Goal: Information Seeking & Learning: Learn about a topic

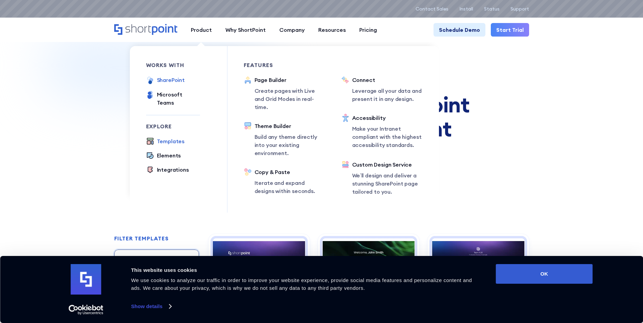
click at [179, 81] on div "SharePoint" at bounding box center [171, 80] width 28 height 8
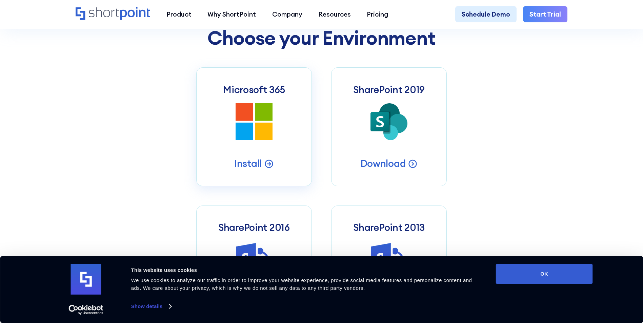
scroll to position [339, 0]
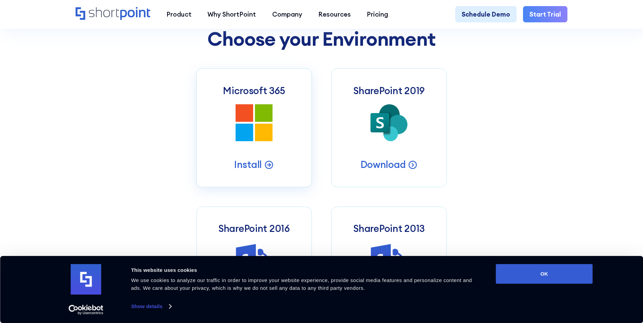
click at [269, 112] on icon at bounding box center [264, 113] width 18 height 18
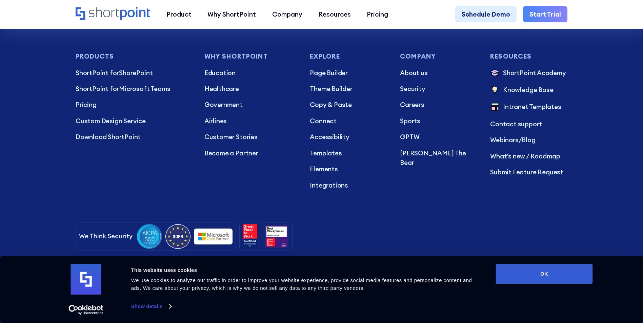
scroll to position [1984, 0]
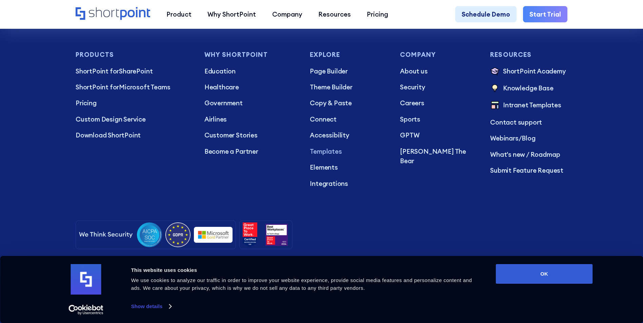
click at [325, 147] on p "Templates" at bounding box center [348, 151] width 77 height 9
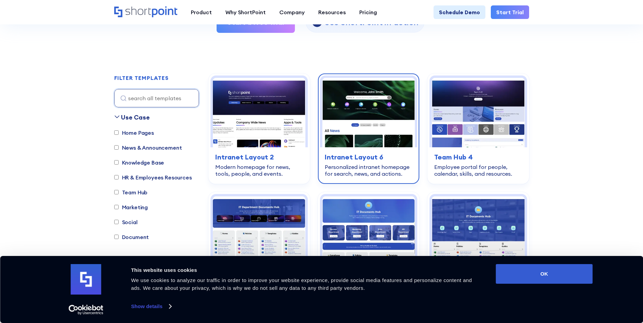
scroll to position [203, 0]
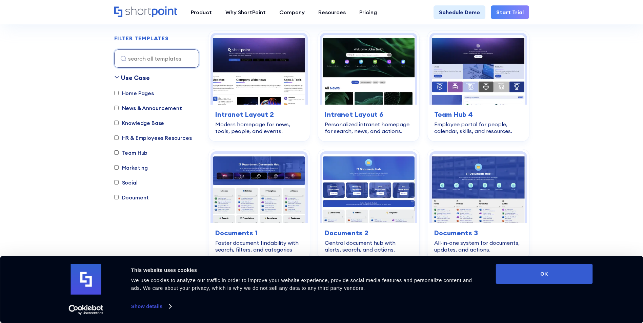
click at [116, 153] on input "Team Hub" at bounding box center [116, 153] width 4 height 4
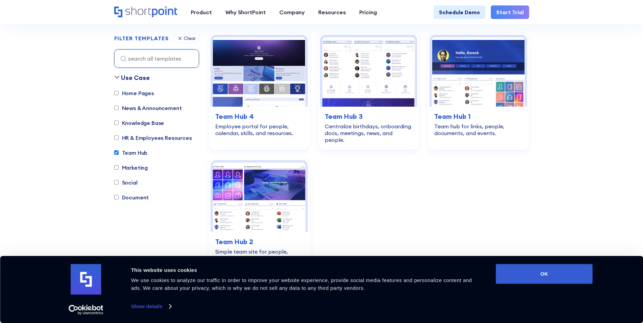
scroll to position [200, 0]
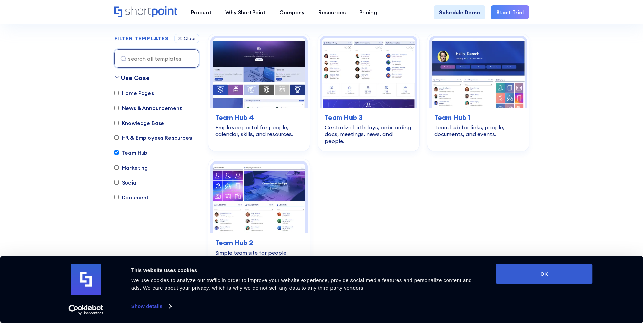
click at [116, 153] on input "Team Hub" at bounding box center [116, 153] width 4 height 4
checkbox input "false"
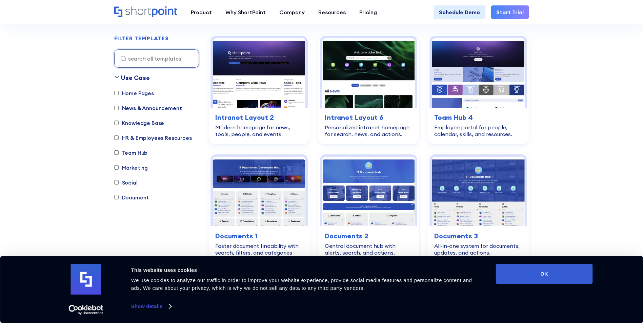
click at [119, 199] on label "Document" at bounding box center [131, 197] width 35 height 8
click at [117, 198] on input "Document" at bounding box center [116, 197] width 4 height 4
checkbox input "true"
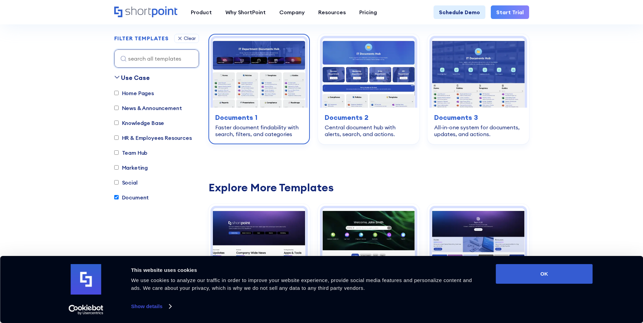
click at [286, 75] on img at bounding box center [259, 72] width 92 height 69
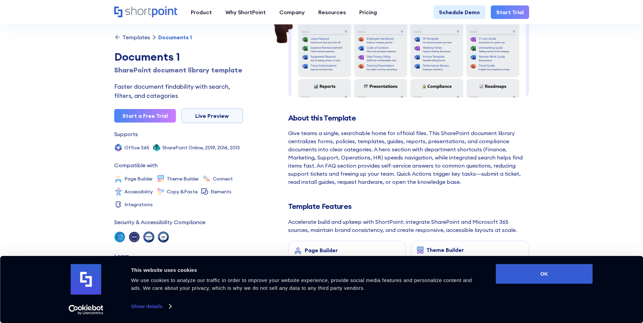
scroll to position [136, 0]
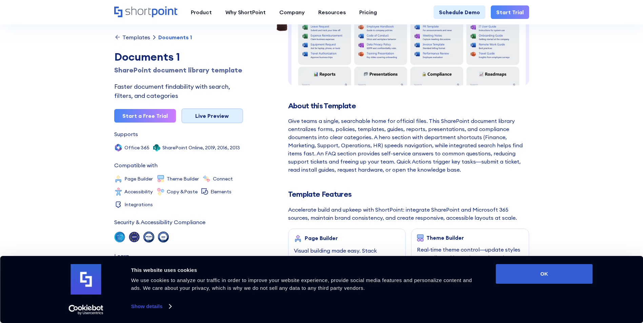
click at [220, 115] on link "Live Preview" at bounding box center [212, 115] width 62 height 15
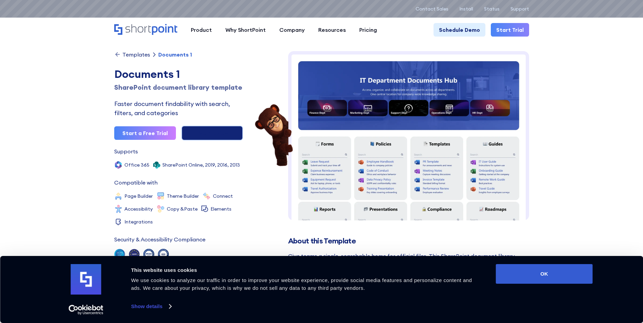
scroll to position [0, 0]
click at [138, 53] on div "Templates" at bounding box center [136, 54] width 28 height 5
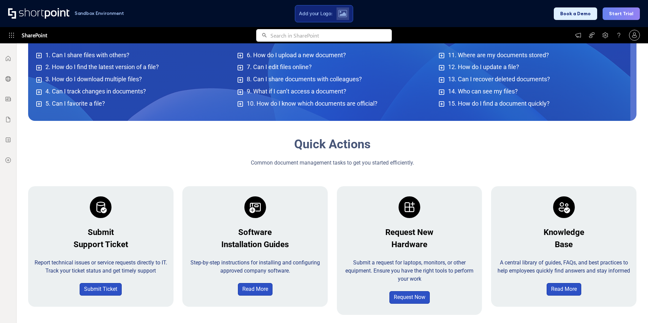
scroll to position [542, 0]
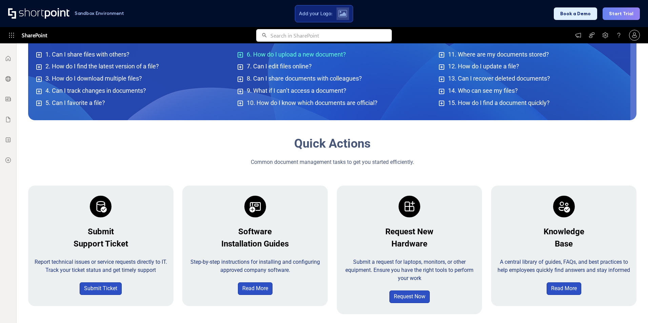
click at [239, 51] on div at bounding box center [241, 54] width 11 height 7
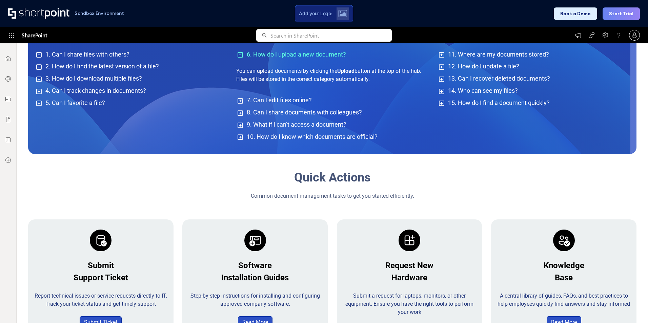
click at [239, 51] on div at bounding box center [241, 54] width 11 height 7
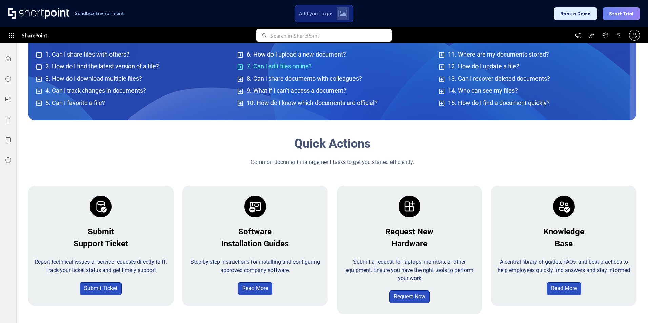
click at [238, 67] on icon at bounding box center [240, 67] width 6 height 6
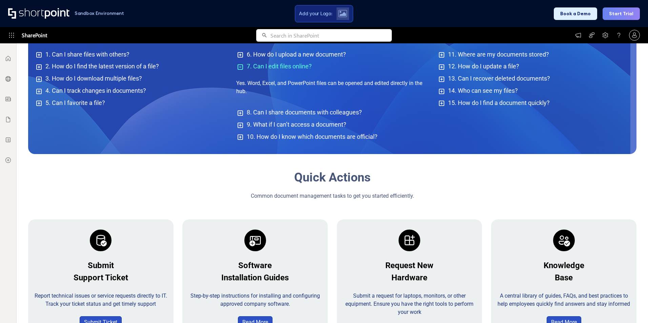
click at [238, 67] on icon at bounding box center [240, 67] width 6 height 6
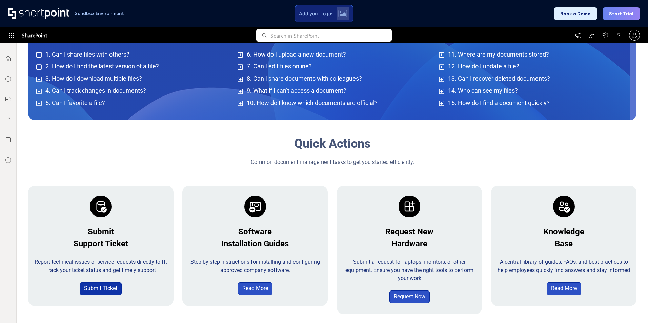
click at [100, 288] on link "Submit Ticket" at bounding box center [101, 289] width 42 height 13
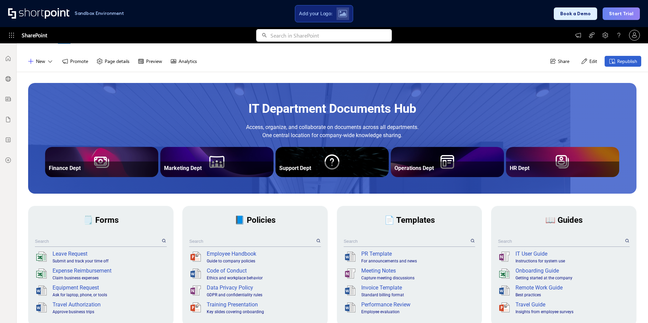
scroll to position [0, 0]
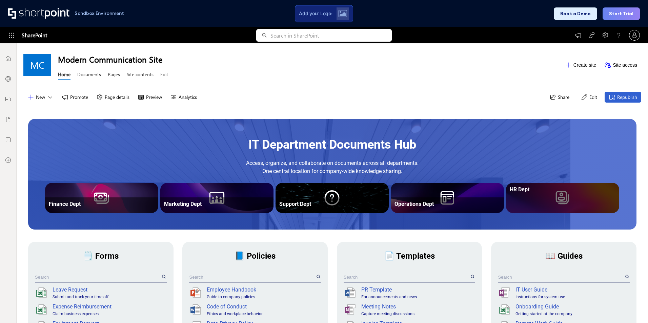
click at [545, 192] on div "HR Dept" at bounding box center [563, 189] width 106 height 6
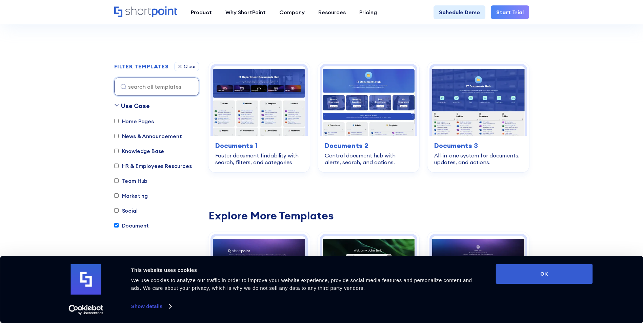
scroll to position [237, 0]
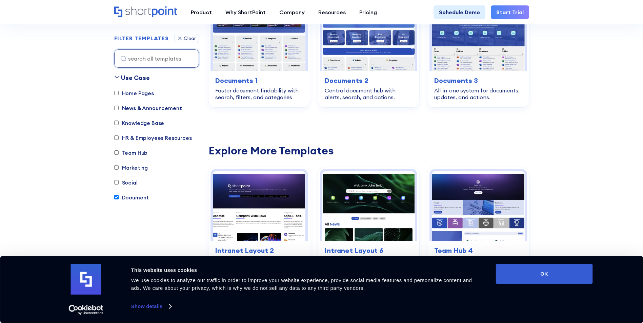
click at [114, 197] on input "Document" at bounding box center [116, 197] width 4 height 4
checkbox input "false"
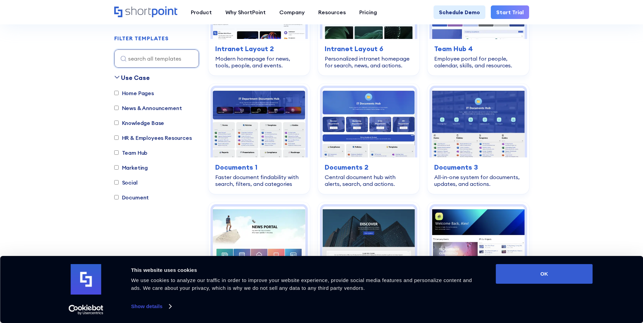
scroll to position [200, 0]
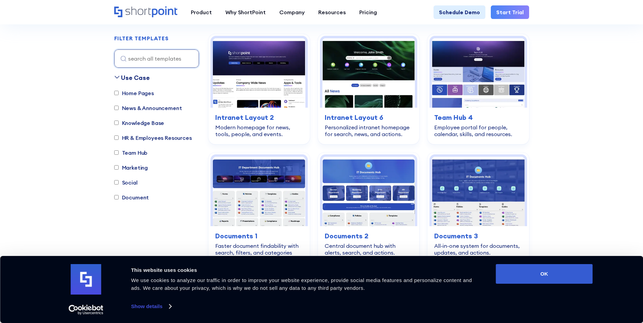
click at [118, 157] on label "Team Hub" at bounding box center [131, 153] width 34 height 8
click at [118, 155] on input "Team Hub" at bounding box center [116, 153] width 4 height 4
checkbox input "true"
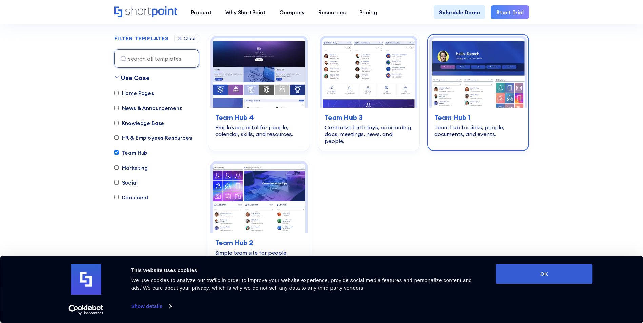
click at [462, 103] on img at bounding box center [478, 72] width 92 height 69
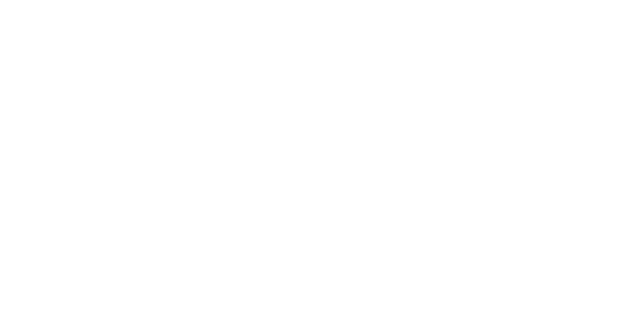
scroll to position [200, 0]
